Goal: Task Accomplishment & Management: Complete application form

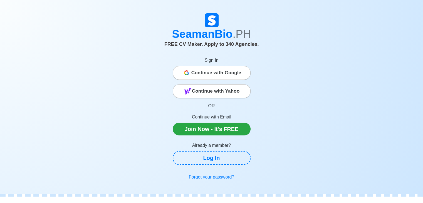
click at [217, 70] on span "Continue with Google" at bounding box center [216, 72] width 50 height 11
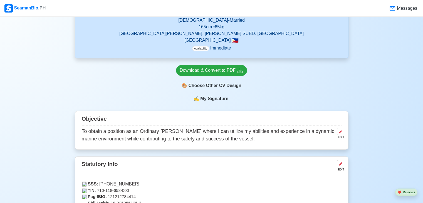
scroll to position [250, 0]
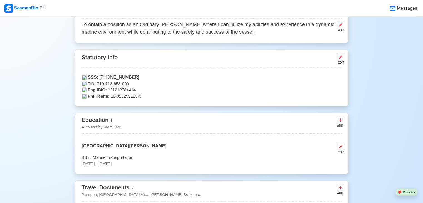
click at [131, 82] on p "TIN: 710-118-658-000" at bounding box center [212, 84] width 260 height 6
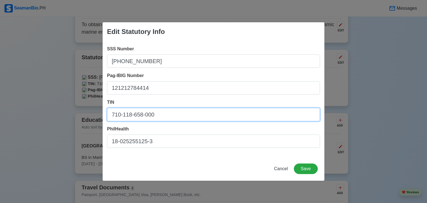
click at [149, 110] on input "710-118-658-000" at bounding box center [213, 114] width 213 height 13
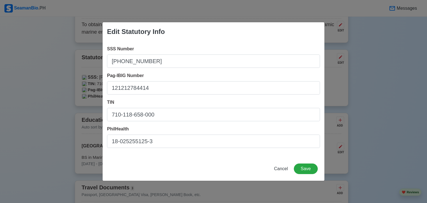
click at [72, 66] on div "Edit Statutory Info SSS Number [PHONE_NUMBER] Pag-IBIG Number 121212784414 TIN …" at bounding box center [213, 101] width 427 height 203
click at [27, 14] on div "Edit Statutory Info SSS Number [PHONE_NUMBER] Pag-IBIG Number 121212784414 TIN …" at bounding box center [213, 101] width 427 height 203
click at [285, 170] on span "Cancel" at bounding box center [281, 168] width 14 height 5
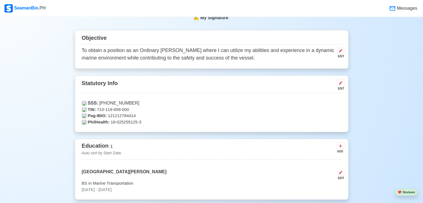
scroll to position [222, 0]
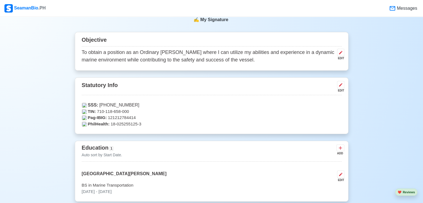
click at [20, 7] on div "SeamanBio .PH" at bounding box center [24, 8] width 41 height 8
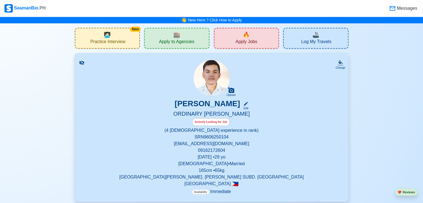
click at [252, 45] on span "Apply Jobs" at bounding box center [246, 42] width 22 height 7
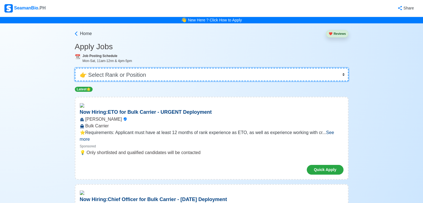
click at [232, 80] on select "👉 Select Rank or Position Master Chief Officer 2nd Officer 3rd Officer Junior O…" at bounding box center [212, 74] width 274 height 13
select select "Ordinary [PERSON_NAME]"
click at [75, 68] on select "👉 Select Rank or Position Master Chief Officer 2nd Officer 3rd Officer Junior O…" at bounding box center [212, 74] width 274 height 13
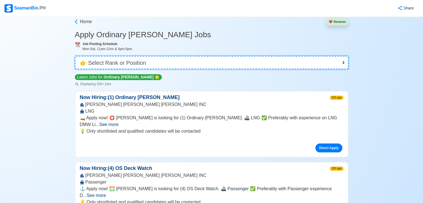
scroll to position [56, 0]
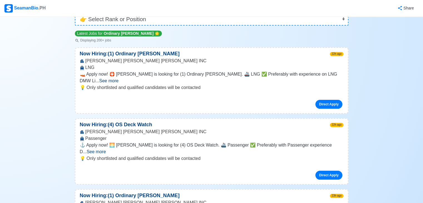
click at [106, 149] on span "See more" at bounding box center [95, 151] width 19 height 5
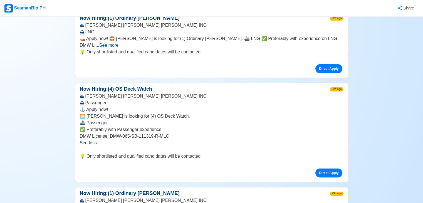
scroll to position [111, 0]
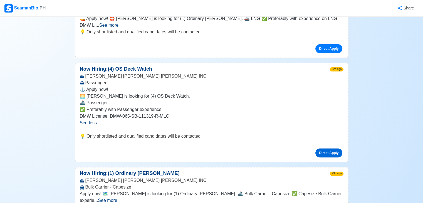
click at [329, 148] on link "Direct Apply" at bounding box center [328, 152] width 27 height 9
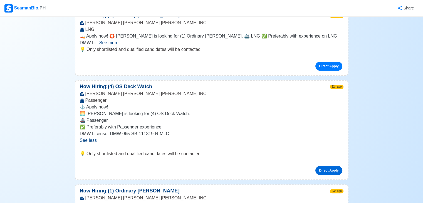
scroll to position [83, 0]
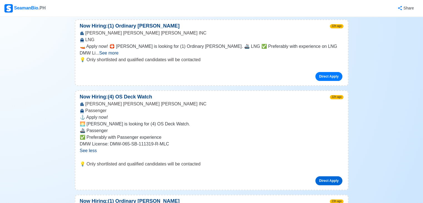
click at [333, 176] on link "Direct Apply" at bounding box center [328, 180] width 27 height 9
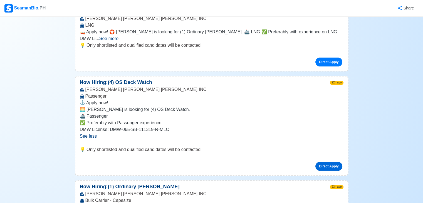
scroll to position [139, 0]
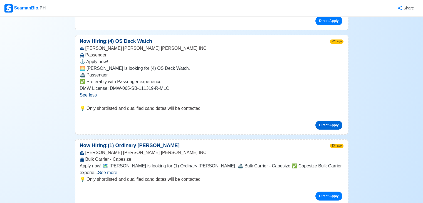
click at [337, 121] on link "Direct Apply" at bounding box center [328, 125] width 27 height 9
